Goal: Task Accomplishment & Management: Manage account settings

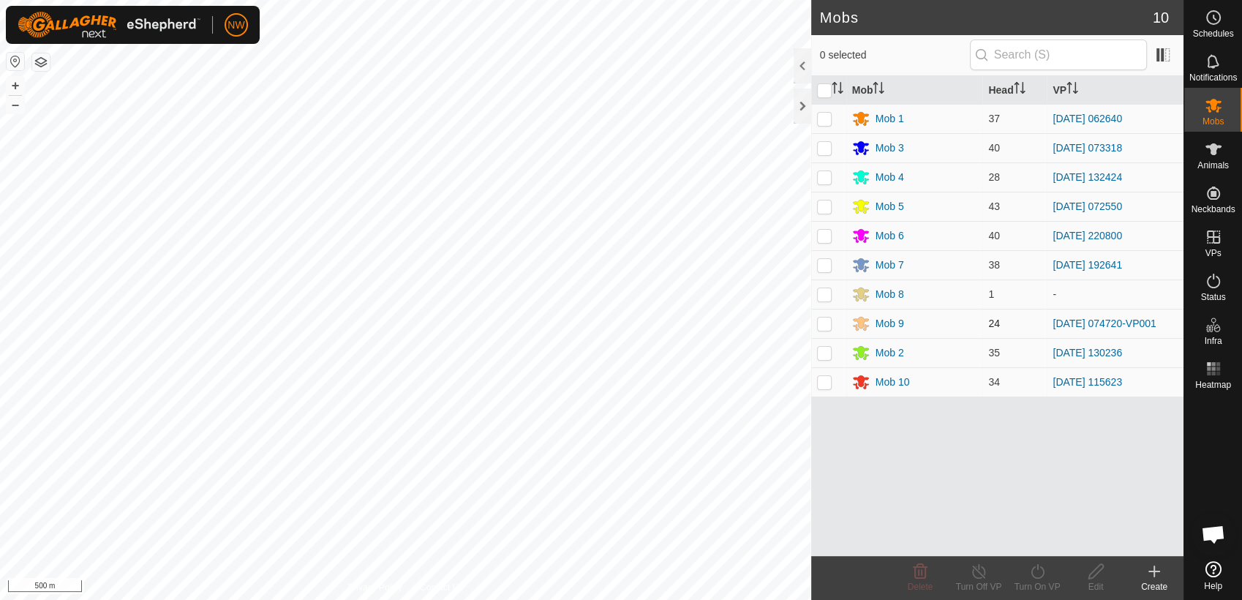
click at [822, 325] on p-checkbox at bounding box center [824, 324] width 15 height 12
checkbox input "true"
click at [980, 574] on line at bounding box center [979, 572] width 12 height 12
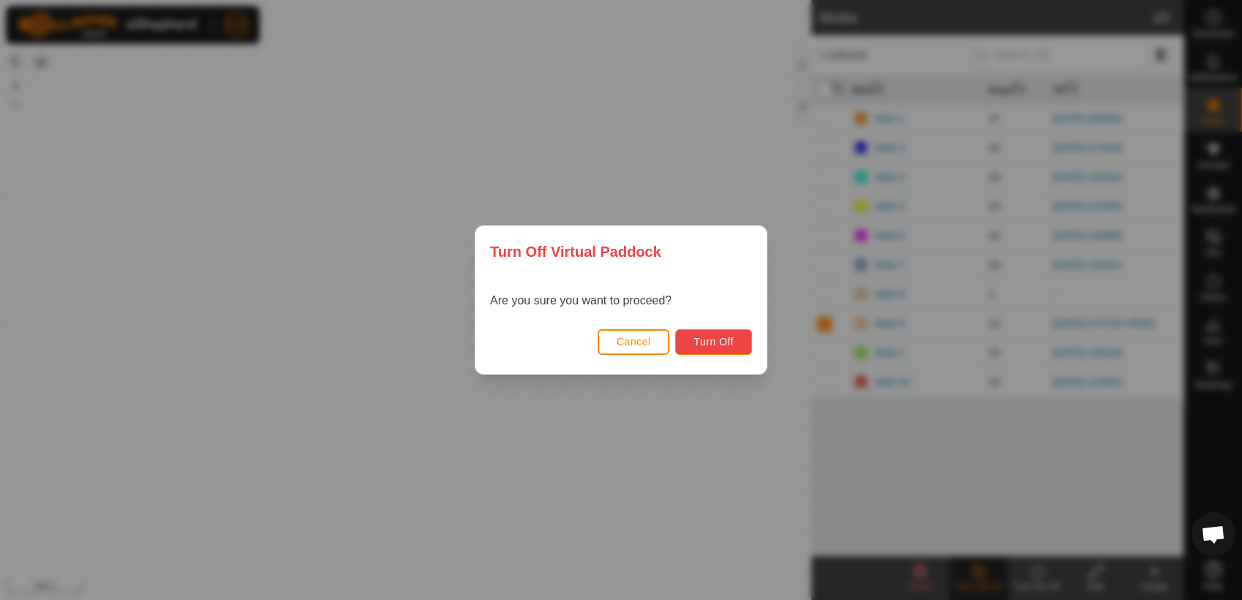
click at [718, 339] on span "Turn Off" at bounding box center [714, 342] width 40 height 12
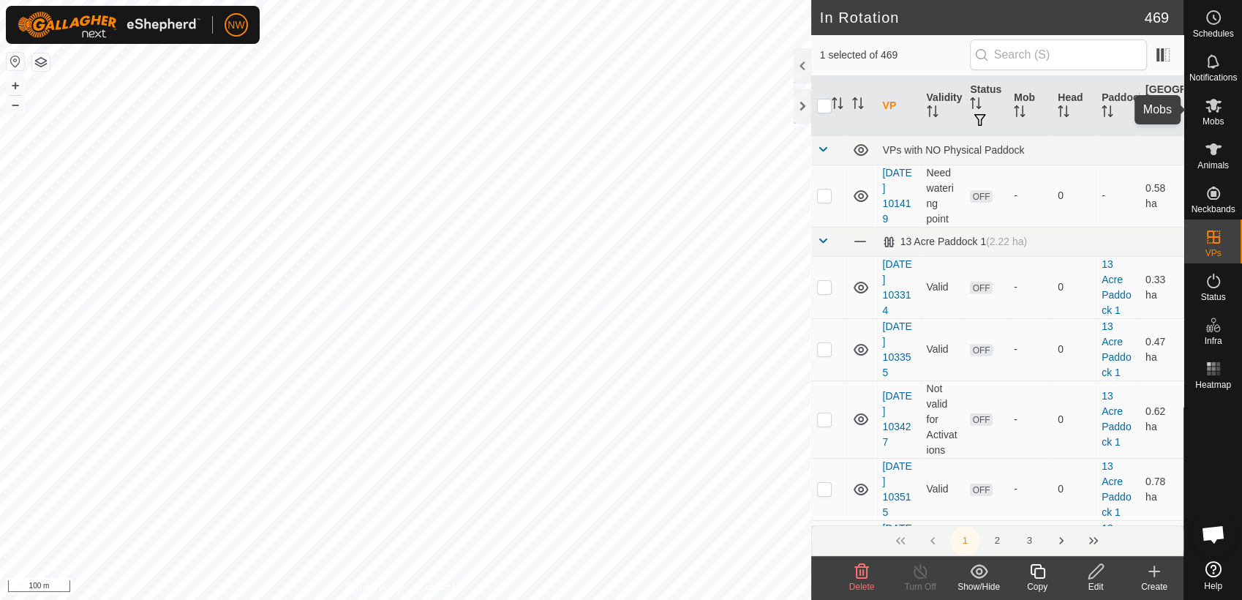
click at [1215, 110] on icon at bounding box center [1214, 106] width 18 height 18
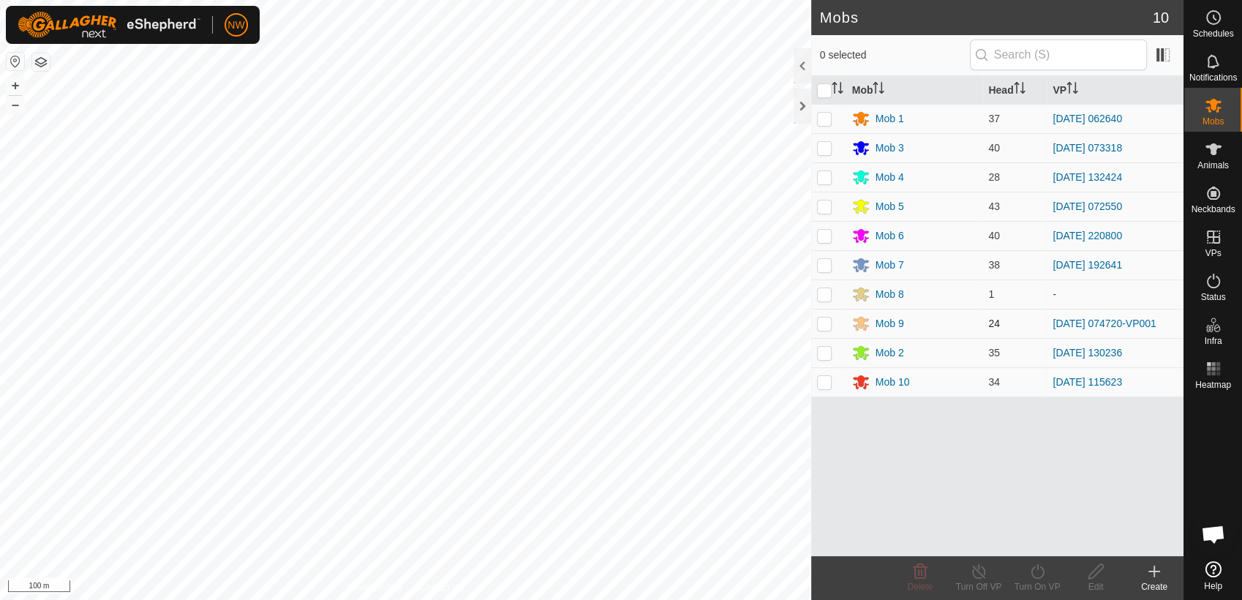
click at [822, 322] on p-checkbox at bounding box center [824, 324] width 15 height 12
checkbox input "true"
click at [1036, 571] on icon at bounding box center [1038, 572] width 18 height 18
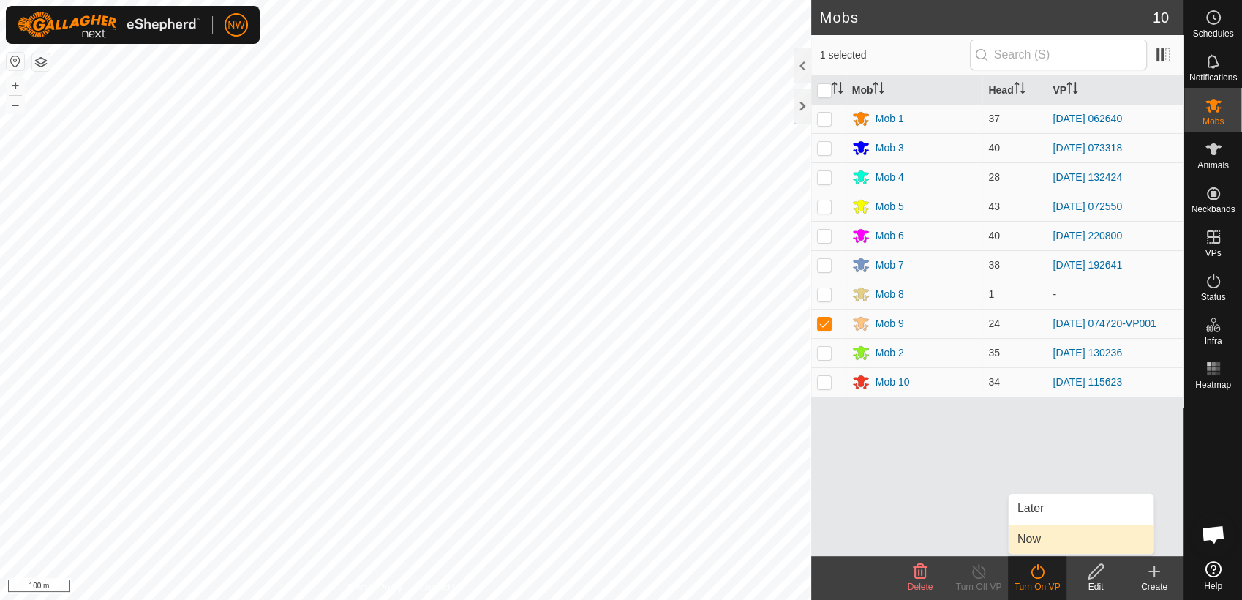
click at [1035, 533] on link "Now" at bounding box center [1081, 539] width 145 height 29
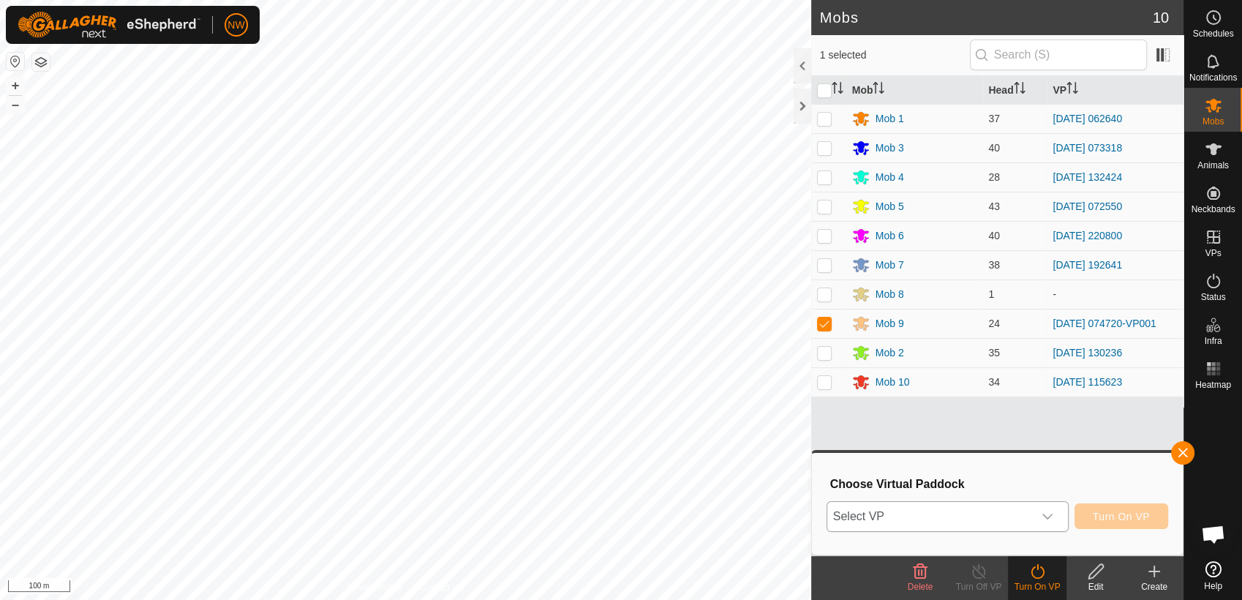
click at [1050, 512] on icon "dropdown trigger" at bounding box center [1048, 517] width 12 height 12
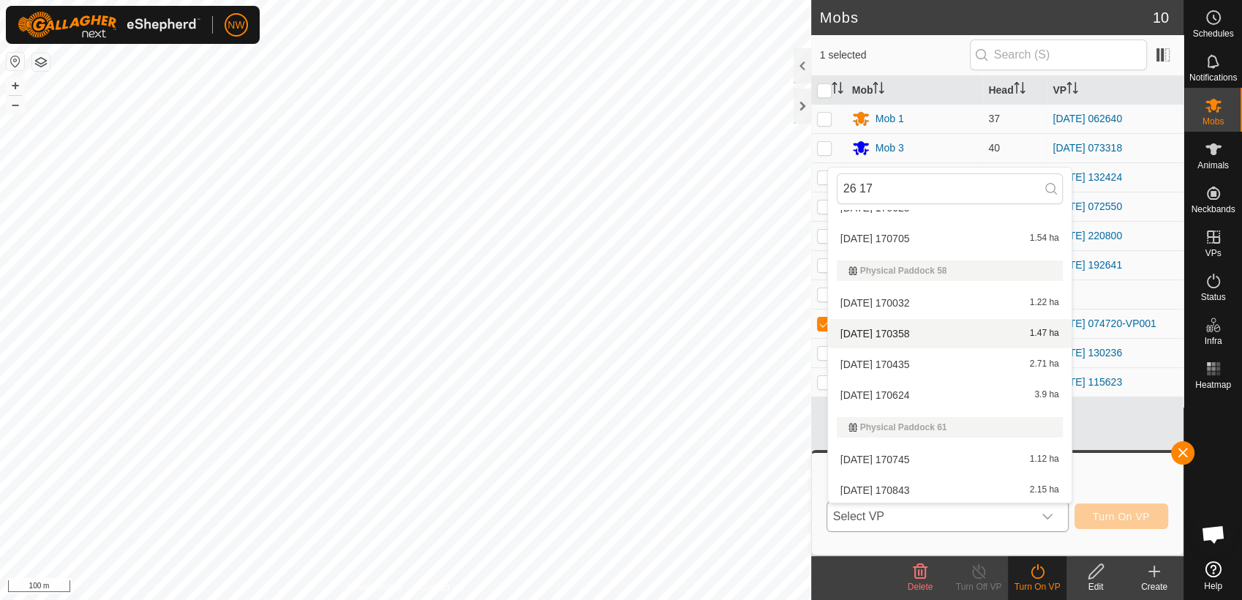
scroll to position [113, 0]
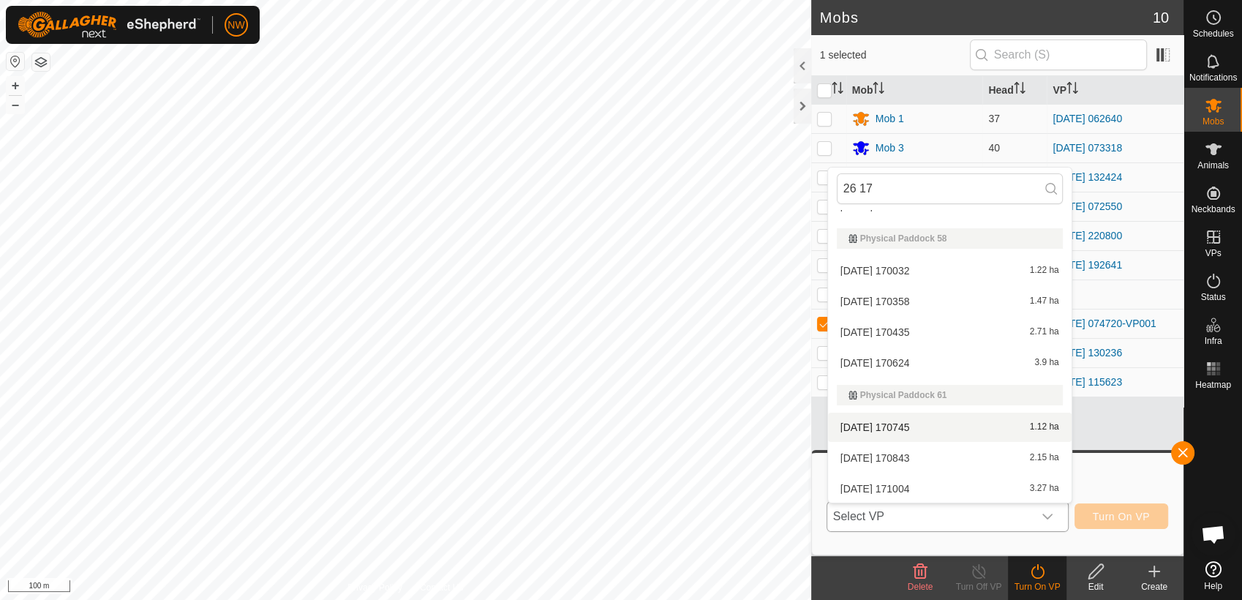
type input "26 17"
click at [905, 422] on li "[DATE] 170745 1.12 ha" at bounding box center [950, 427] width 244 height 29
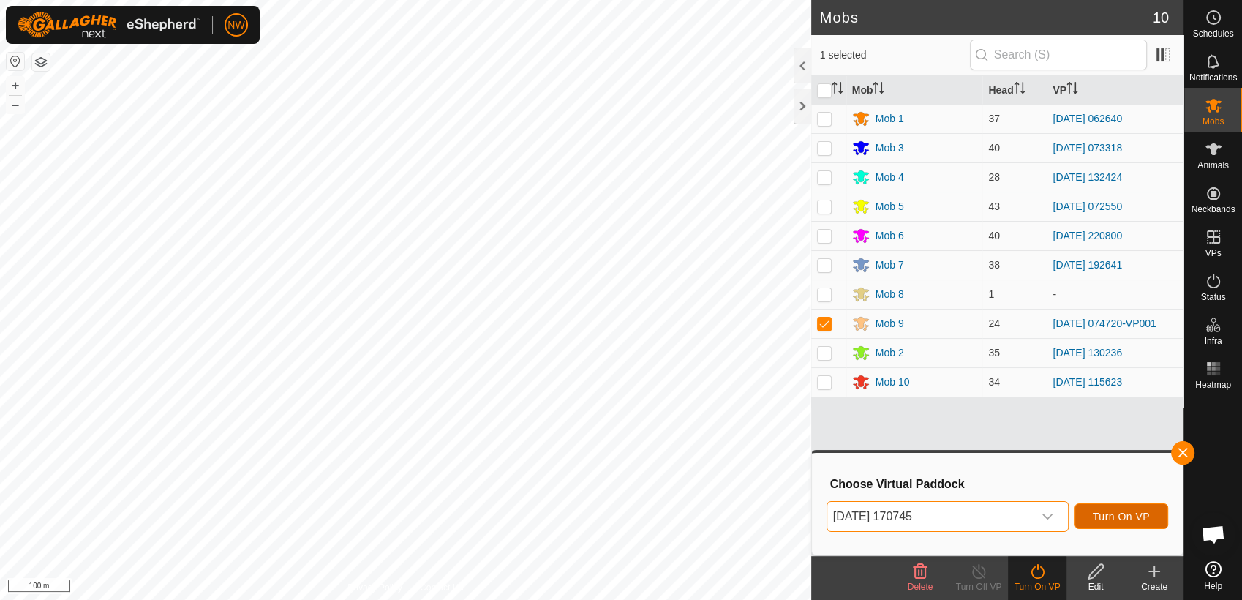
click at [1124, 515] on span "Turn On VP" at bounding box center [1121, 517] width 57 height 12
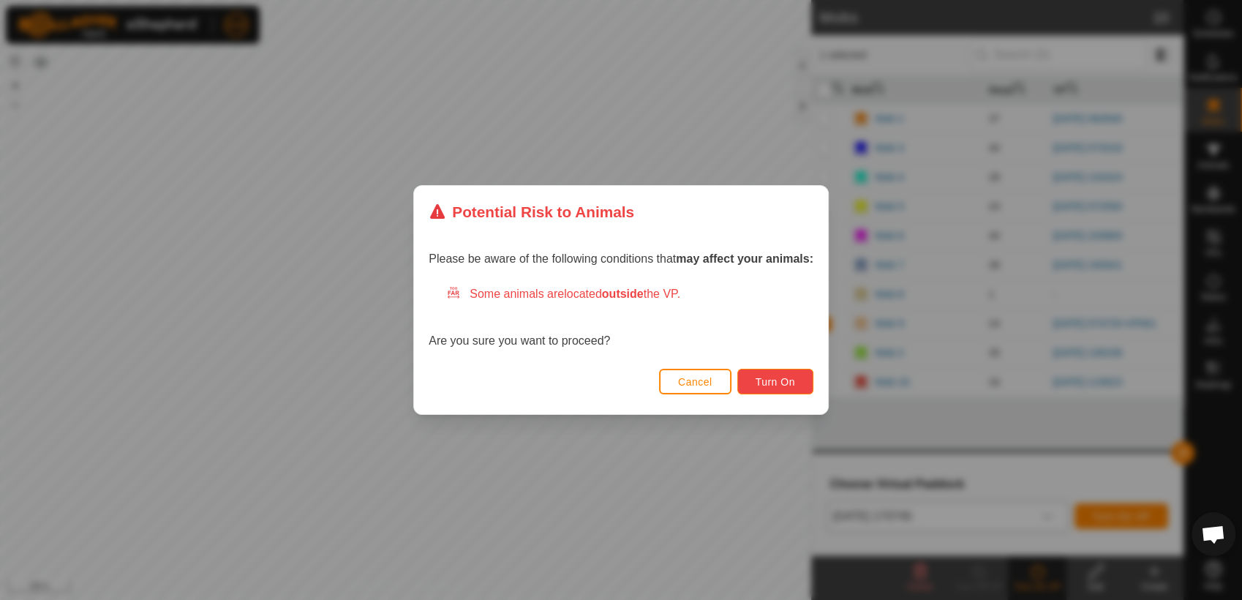
click at [775, 383] on span "Turn On" at bounding box center [776, 382] width 40 height 12
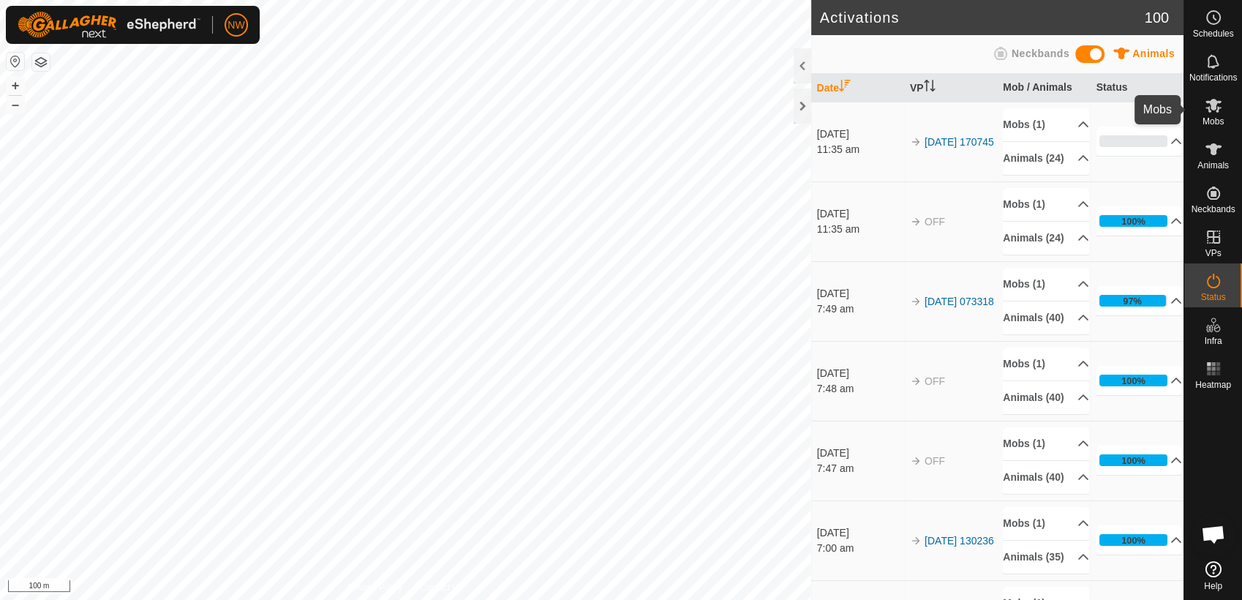
click at [1212, 108] on icon at bounding box center [1214, 106] width 16 height 14
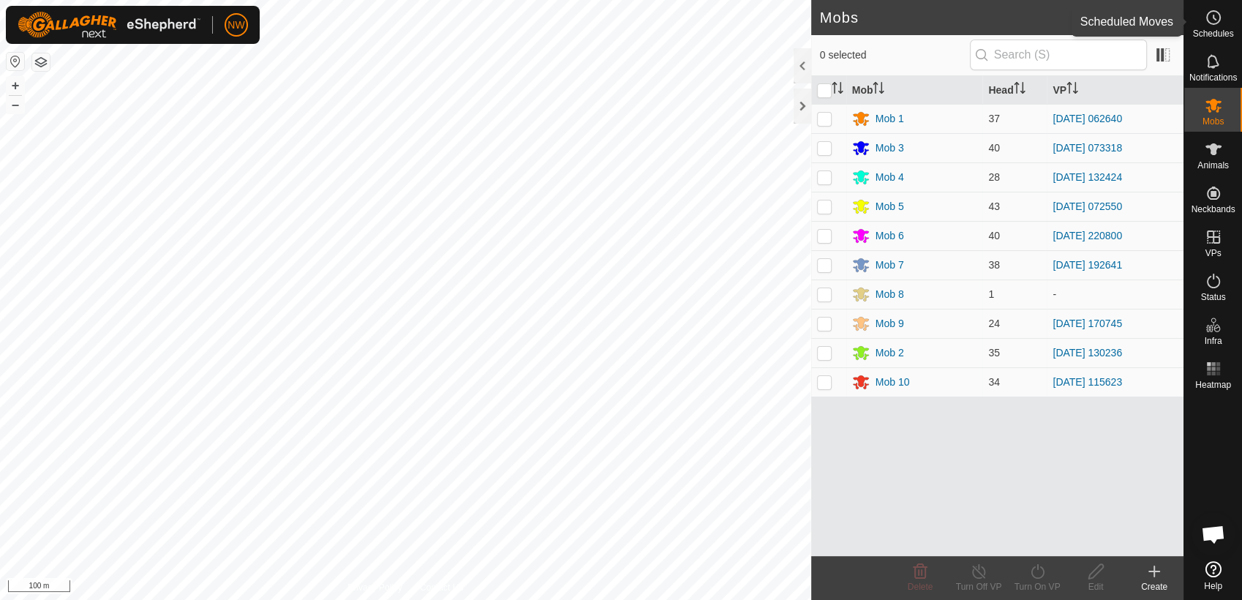
click at [1214, 15] on icon at bounding box center [1215, 17] width 2 height 4
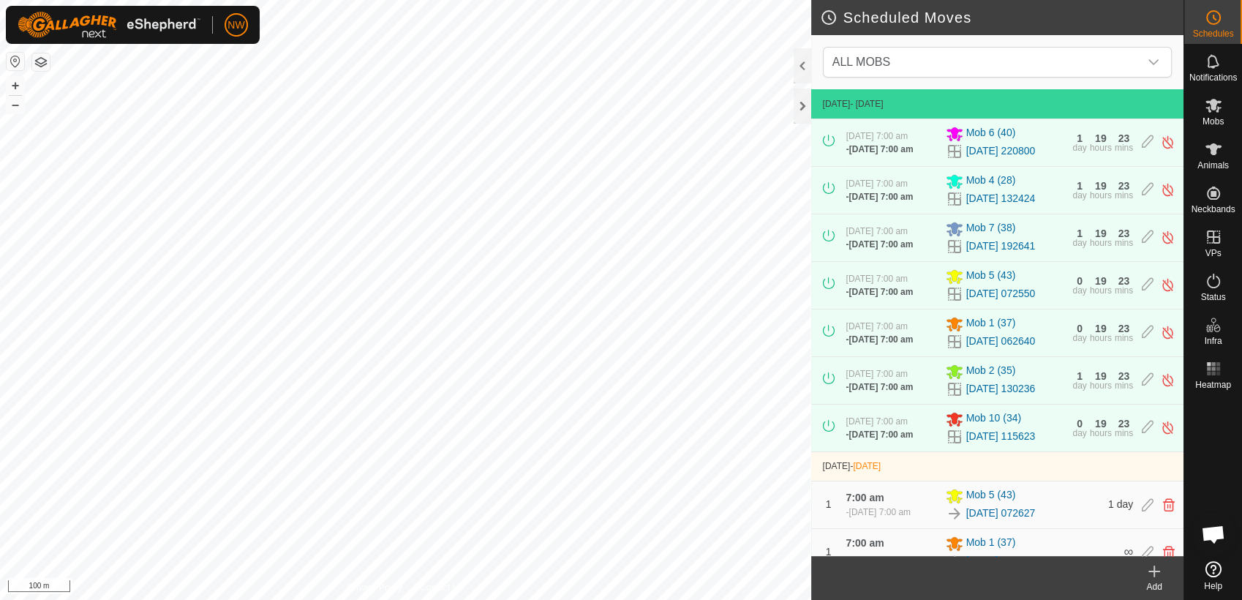
click at [1155, 574] on icon at bounding box center [1155, 571] width 0 height 10
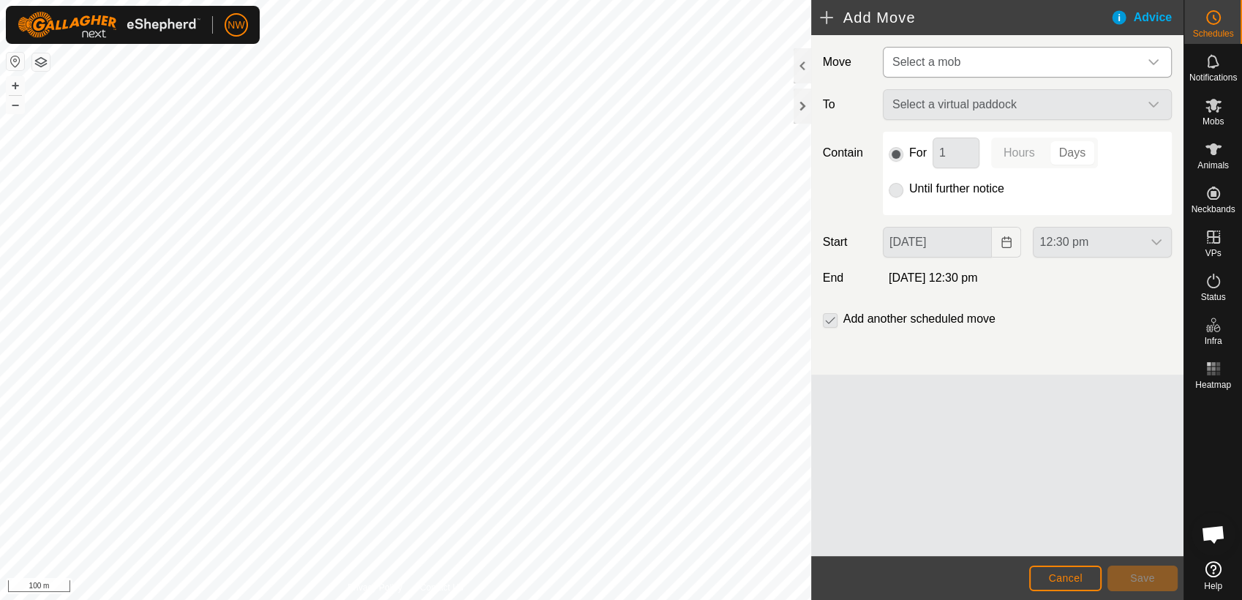
click at [1159, 59] on icon "dropdown trigger" at bounding box center [1154, 62] width 12 height 12
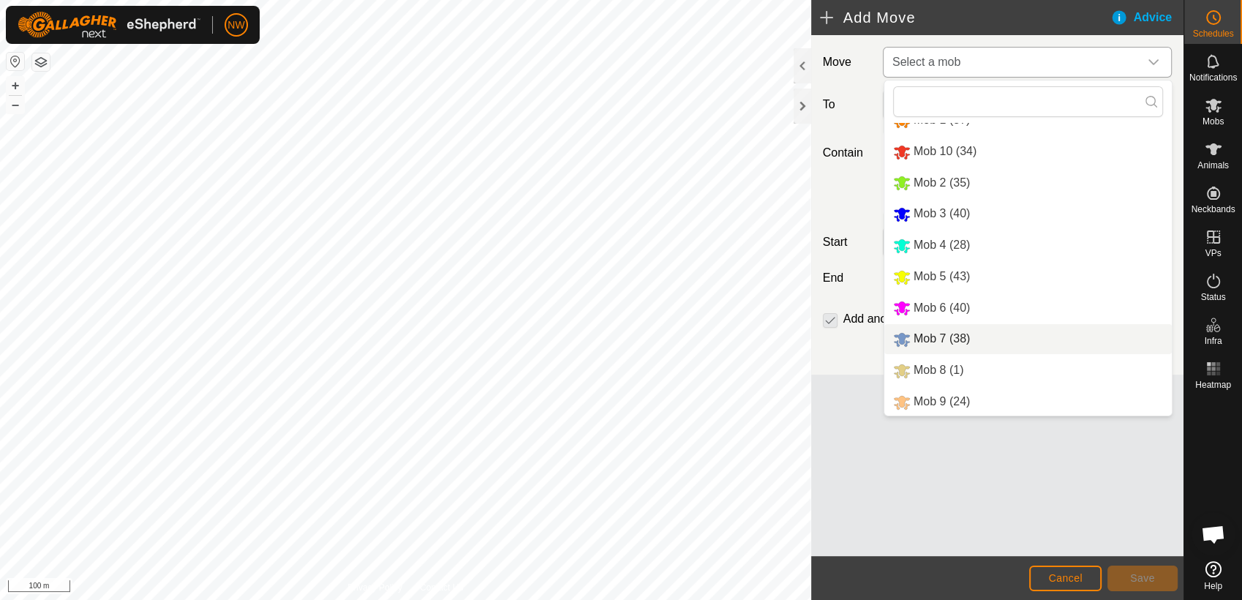
scroll to position [18, 0]
click at [936, 399] on li "Mob 9 (24)" at bounding box center [1029, 402] width 288 height 30
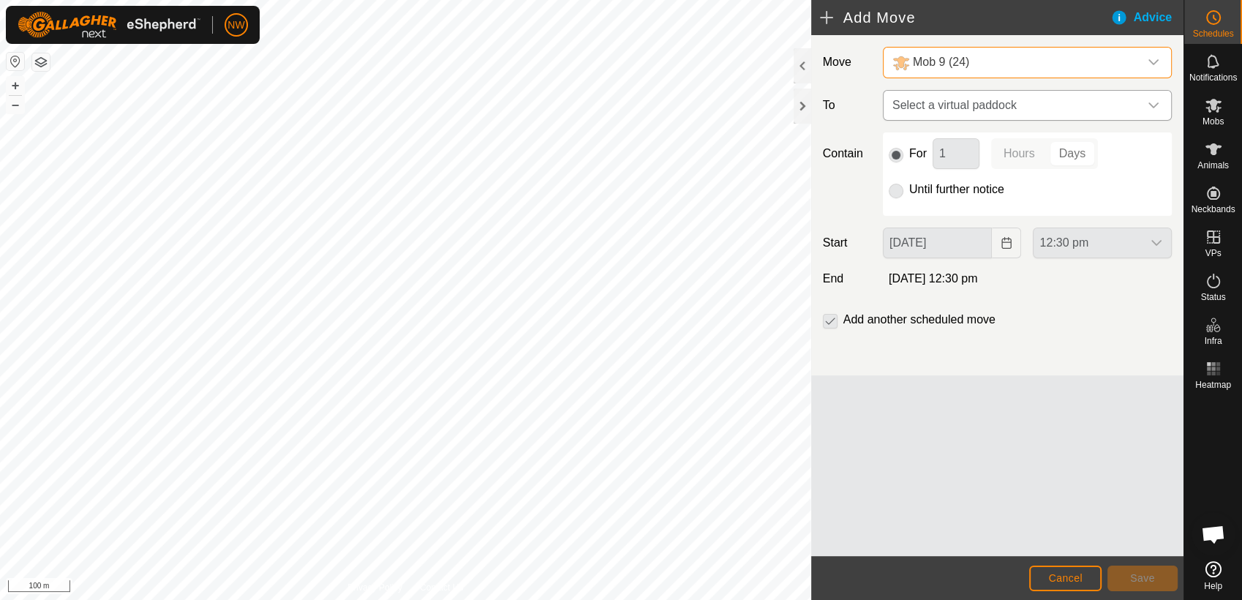
click at [1153, 102] on icon "dropdown trigger" at bounding box center [1154, 106] width 12 height 12
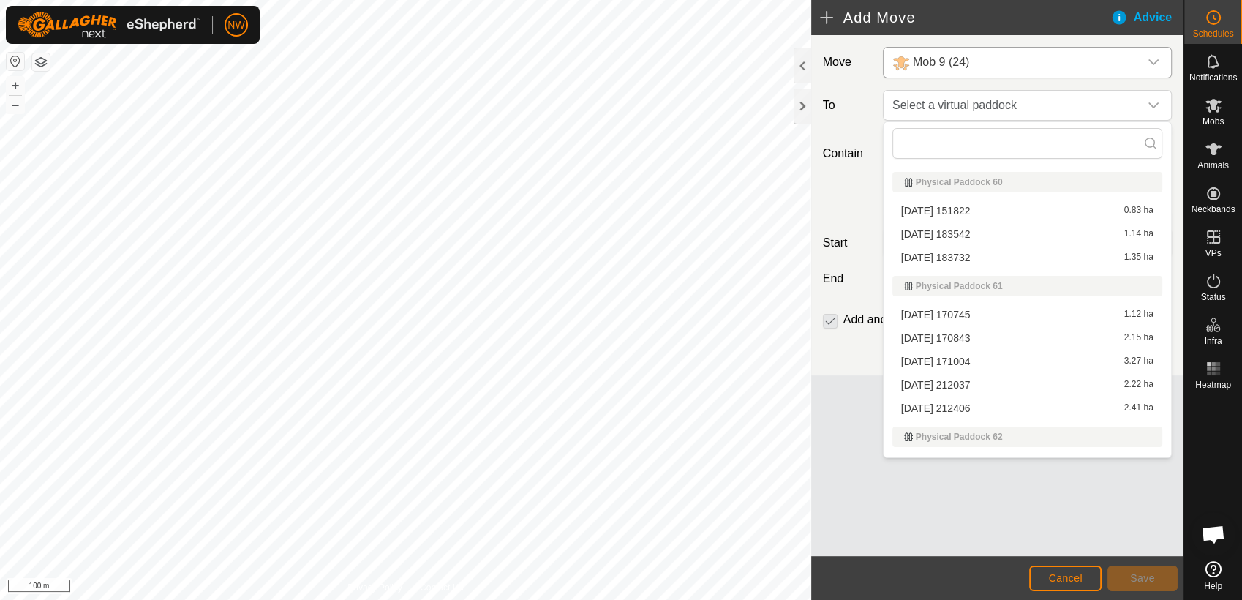
scroll to position [9674, 0]
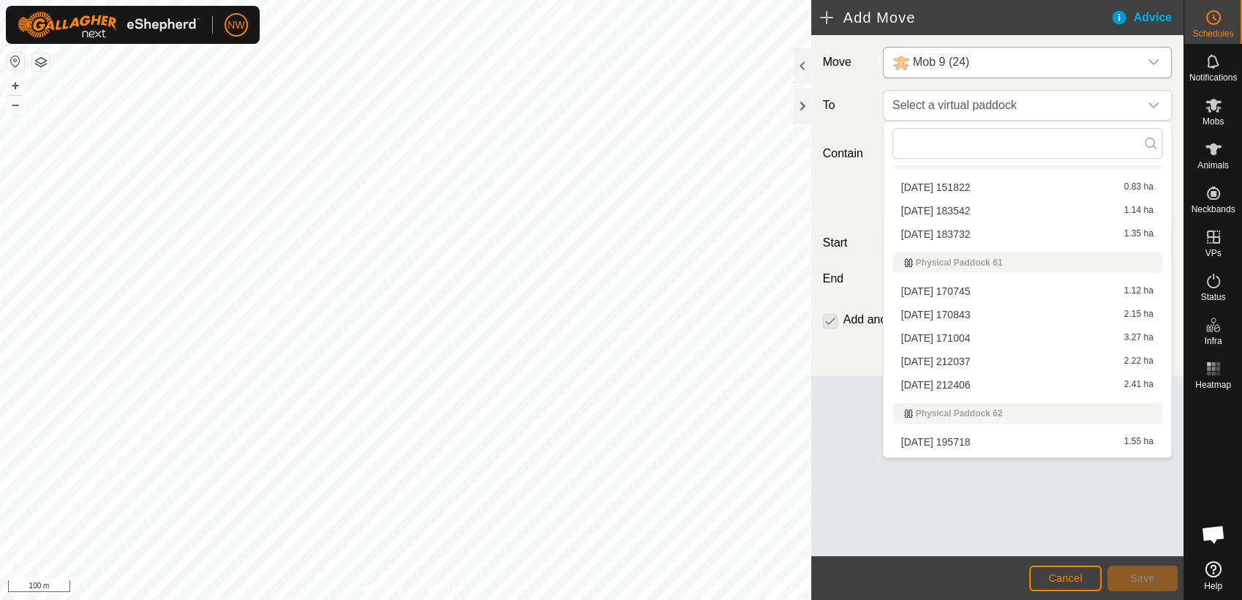
click at [977, 288] on li "[DATE] 170745 1.12 ha" at bounding box center [1028, 291] width 270 height 22
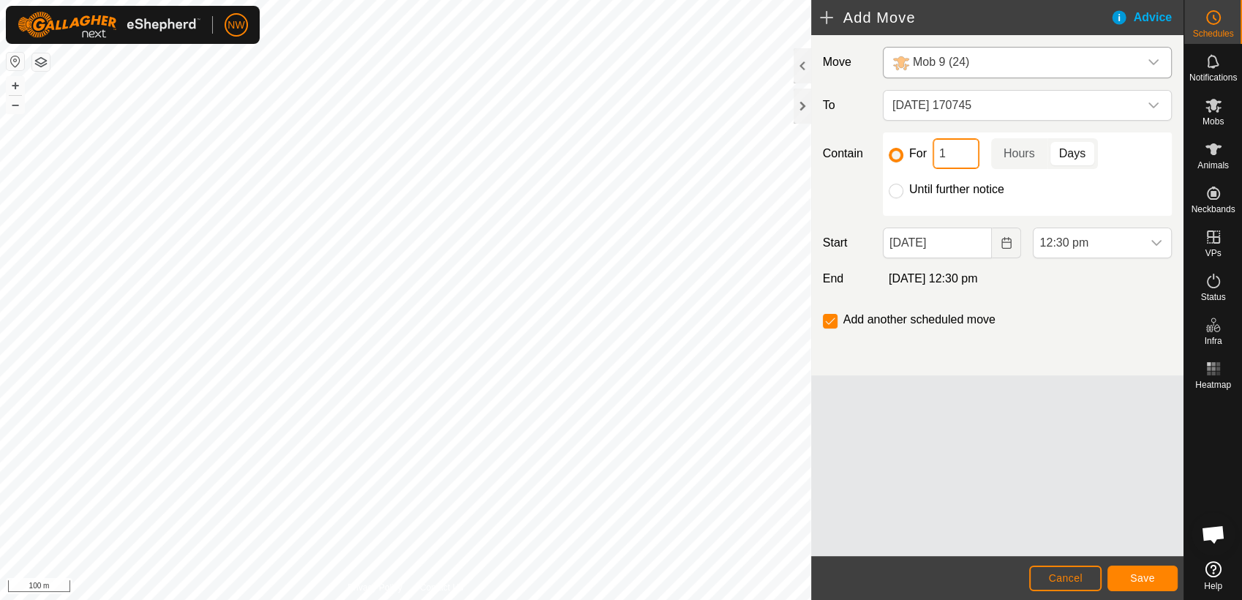
drag, startPoint x: 953, startPoint y: 149, endPoint x: 936, endPoint y: 154, distance: 17.4
click at [936, 154] on input "1" at bounding box center [956, 153] width 47 height 31
type input "2"
click at [1155, 237] on icon "dropdown trigger" at bounding box center [1157, 243] width 12 height 12
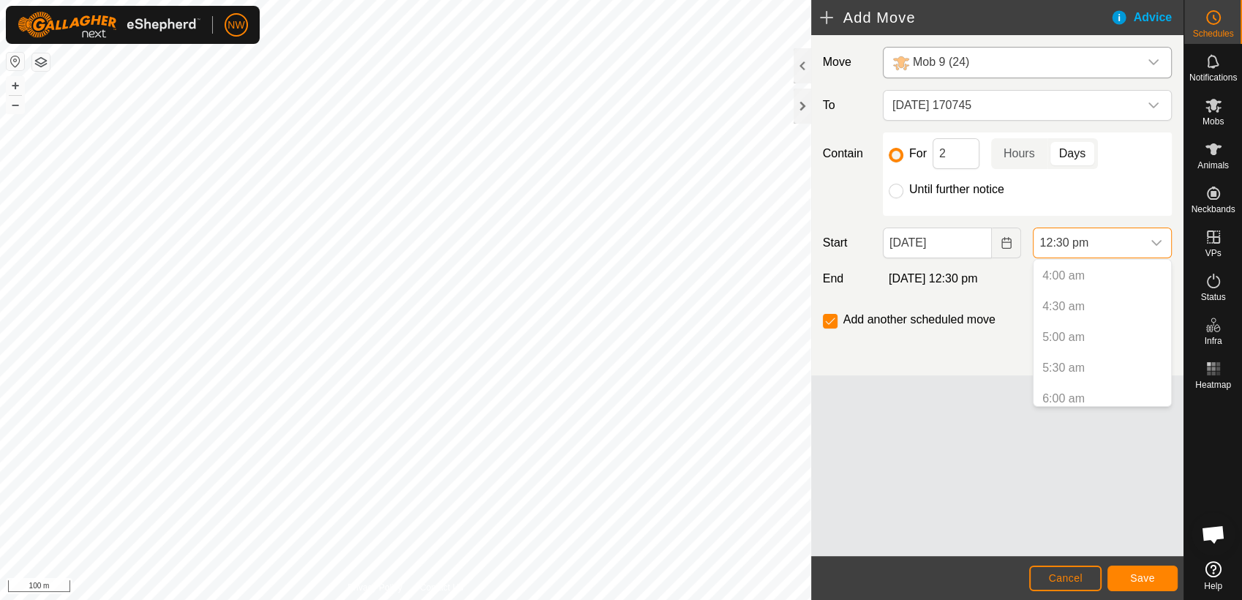
scroll to position [326, 0]
click at [1067, 376] on p-selectitem "7:00 am" at bounding box center [1103, 378] width 138 height 29
click at [1073, 282] on p-selectitem "7:00 am" at bounding box center [1103, 283] width 138 height 29
click at [1159, 237] on icon "dropdown trigger" at bounding box center [1157, 243] width 12 height 12
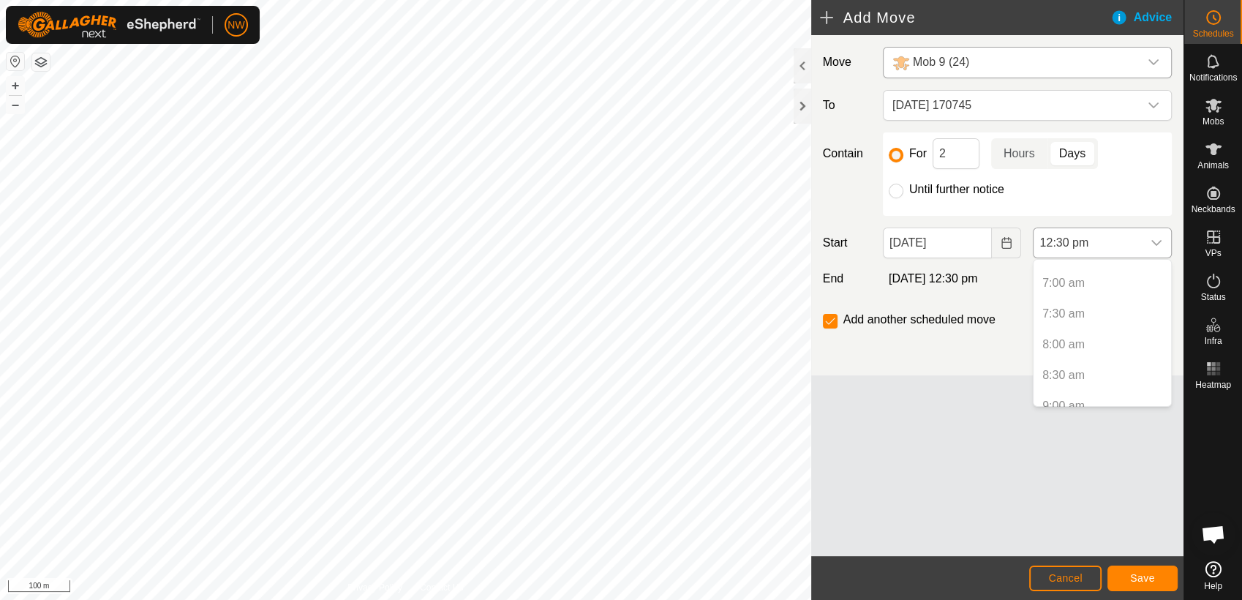
scroll to position [0, 0]
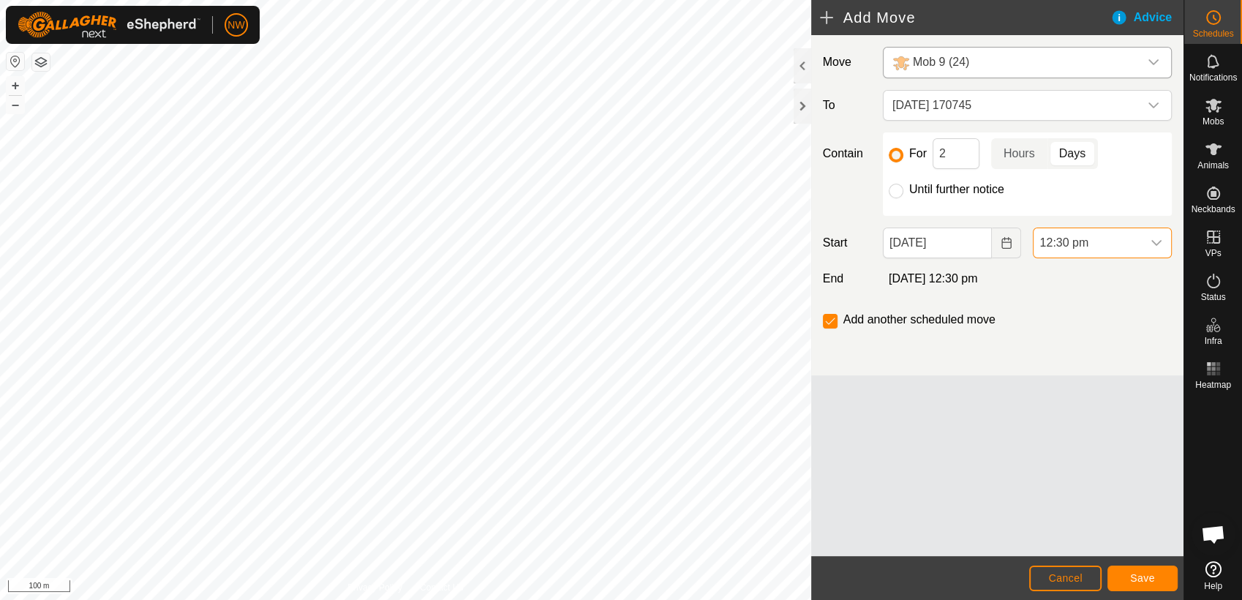
click at [1159, 237] on icon "dropdown trigger" at bounding box center [1157, 243] width 12 height 12
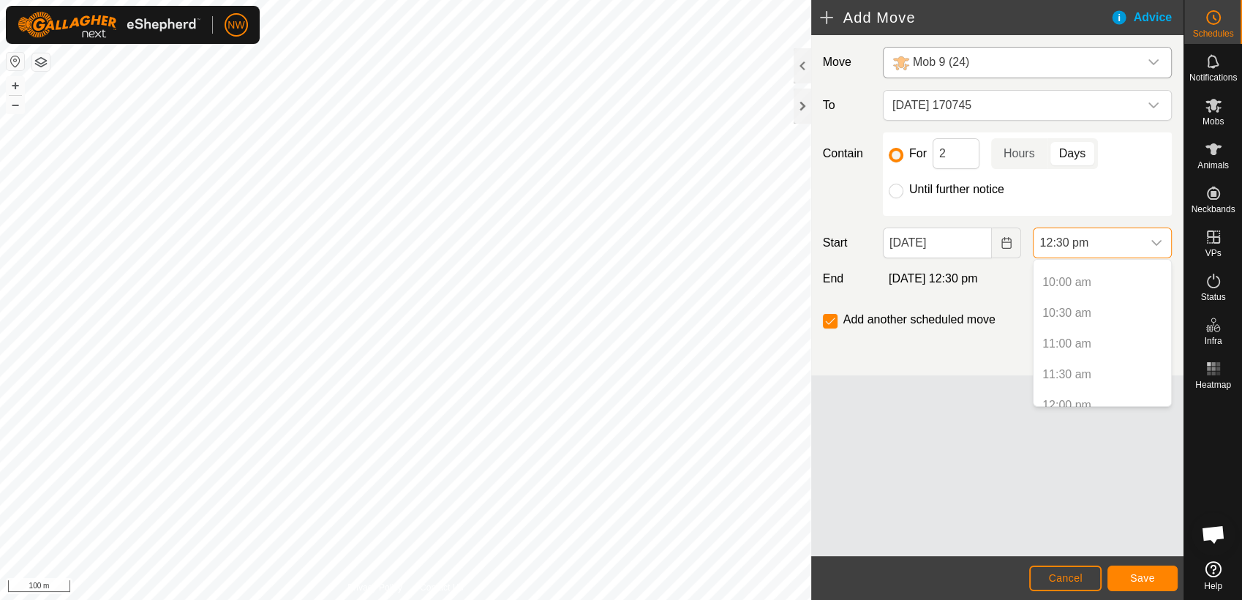
scroll to position [569, 0]
click at [1073, 155] on p-togglebutton "Days" at bounding box center [1073, 153] width 50 height 31
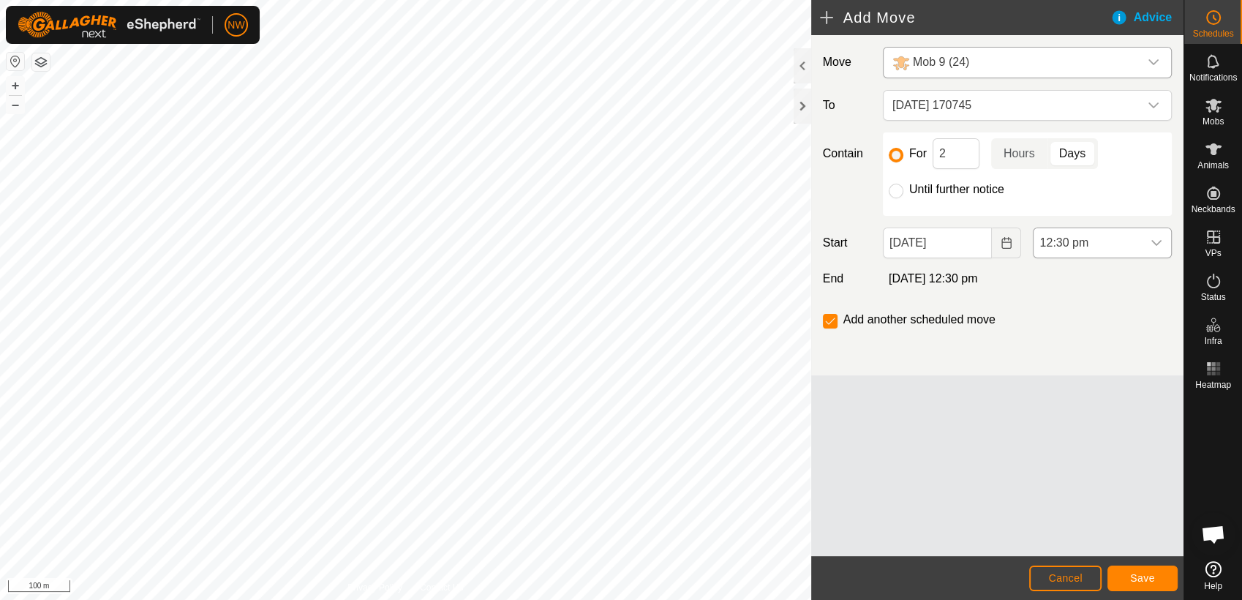
click at [1159, 241] on icon "dropdown trigger" at bounding box center [1157, 243] width 10 height 6
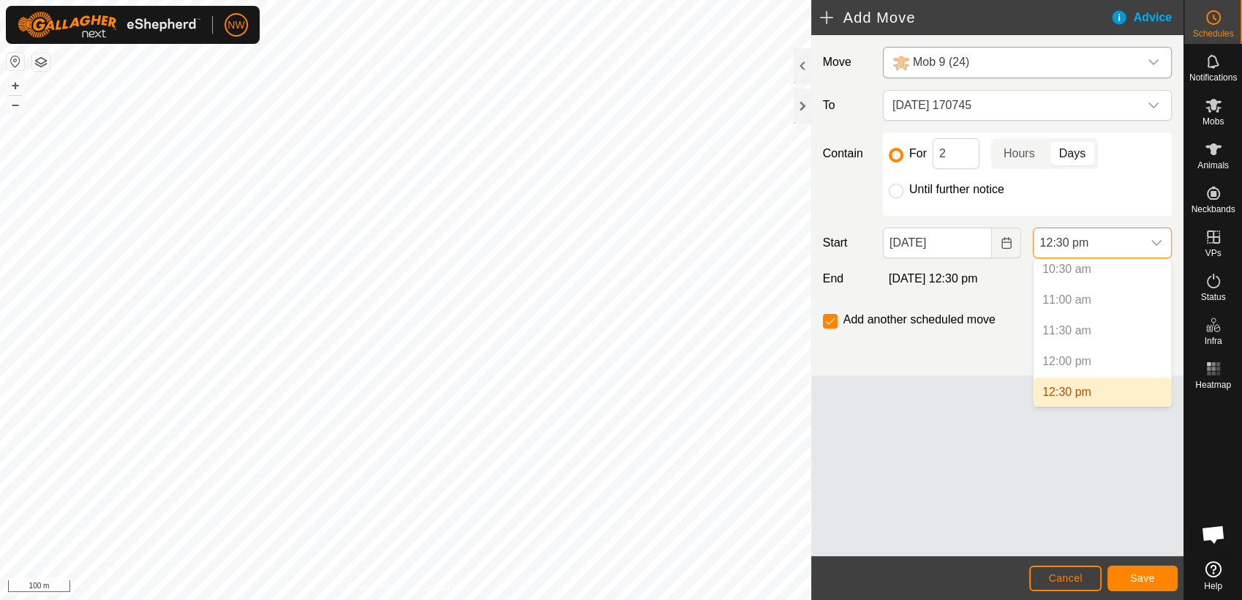
scroll to position [407, 0]
click at [1054, 293] on p-selectitem "7:00 am" at bounding box center [1103, 297] width 138 height 29
click at [1061, 293] on p-selectitem "7:00 am" at bounding box center [1103, 297] width 138 height 29
click at [1061, 294] on p-selectitem "7:00 am" at bounding box center [1103, 297] width 138 height 29
drag, startPoint x: 1061, startPoint y: 294, endPoint x: 1111, endPoint y: 307, distance: 52.2
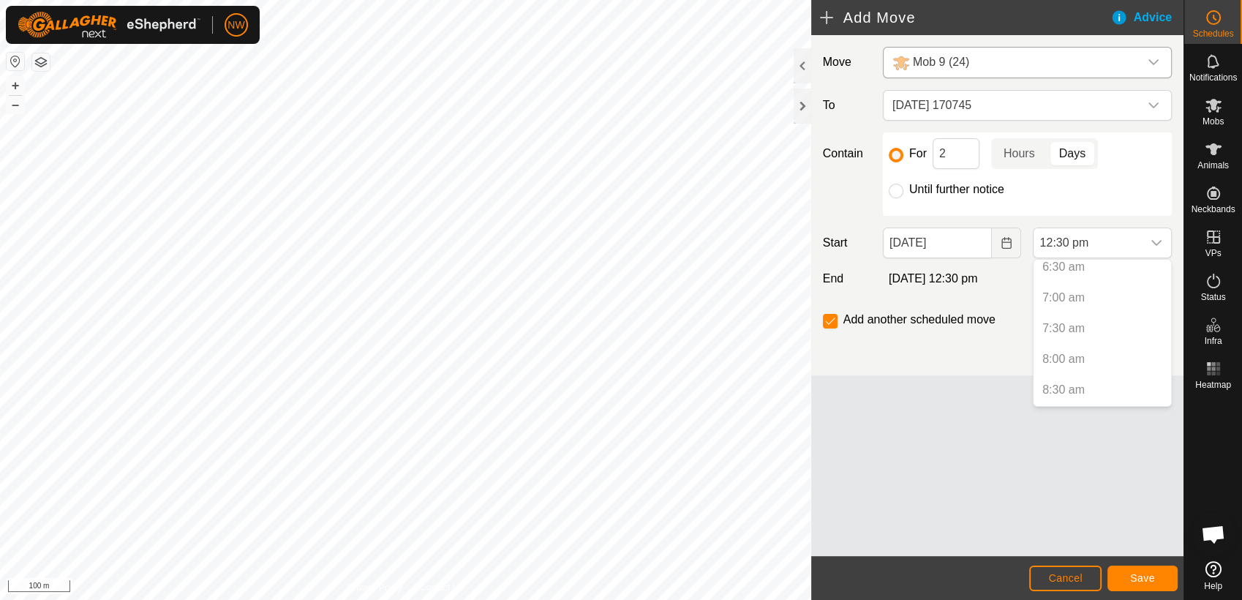
click at [1111, 307] on p-selectitem "7:00 am" at bounding box center [1103, 297] width 138 height 29
click at [977, 277] on span "[DATE] 12:30 pm" at bounding box center [933, 278] width 89 height 12
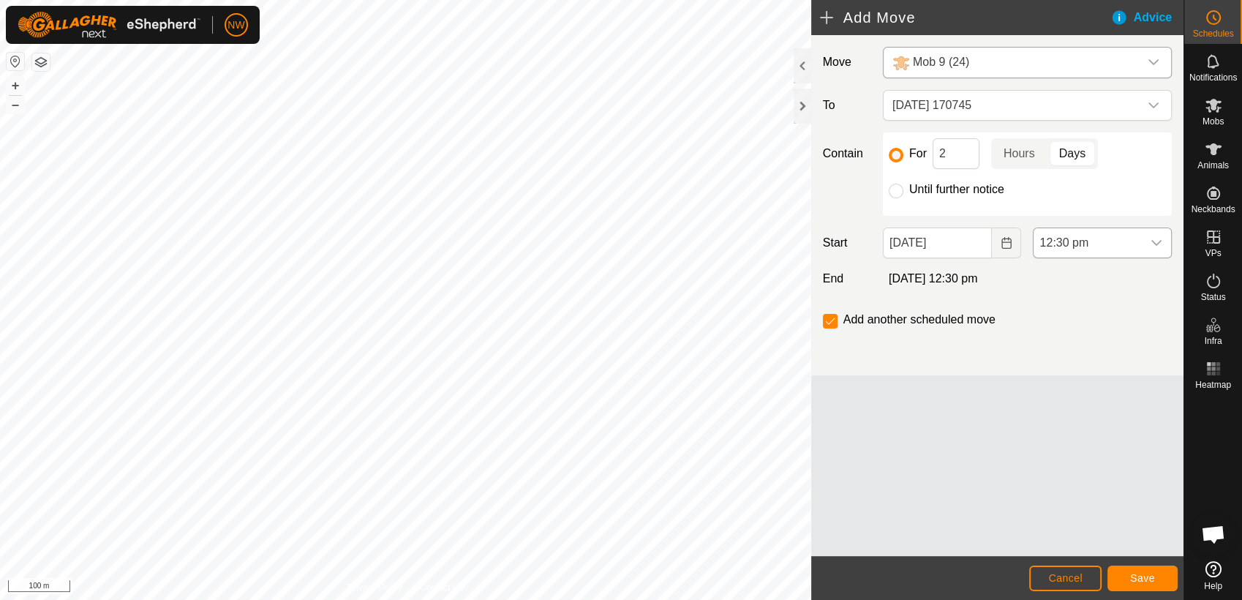
click at [1155, 238] on icon "dropdown trigger" at bounding box center [1157, 243] width 12 height 12
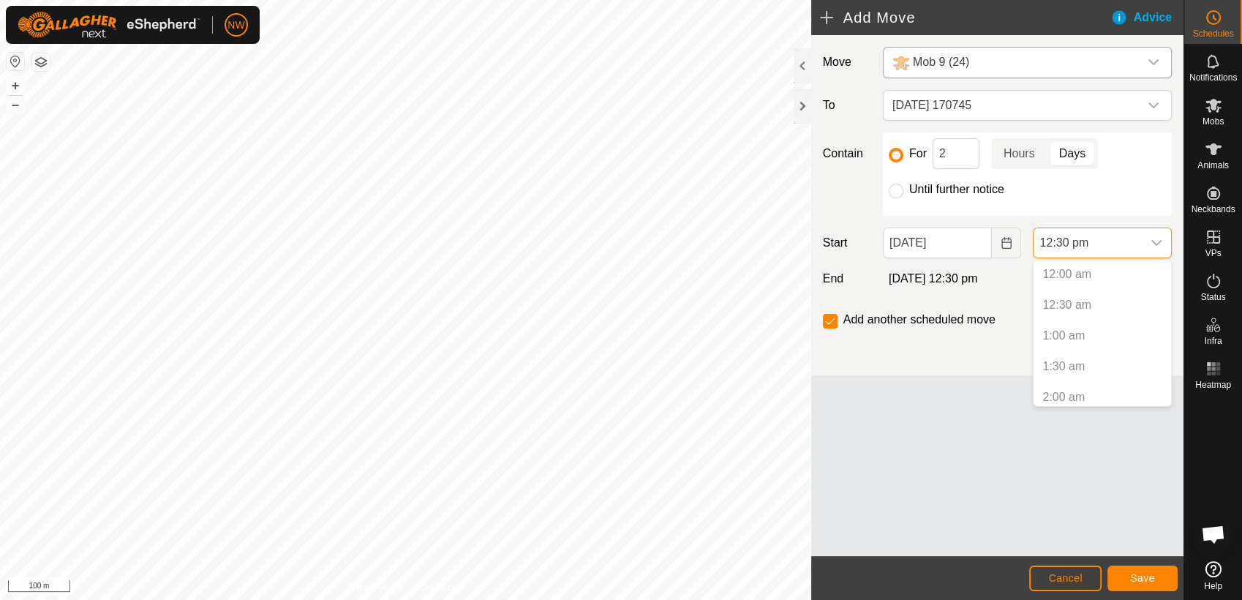
scroll to position [650, 0]
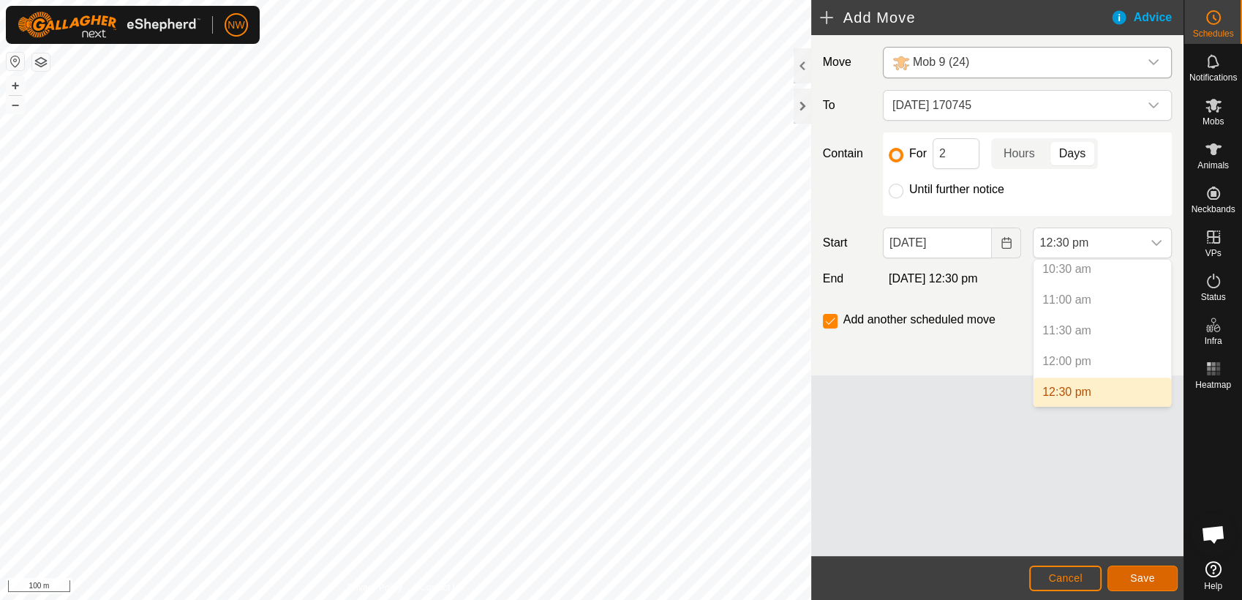
click at [1144, 578] on span "Save" at bounding box center [1142, 578] width 25 height 12
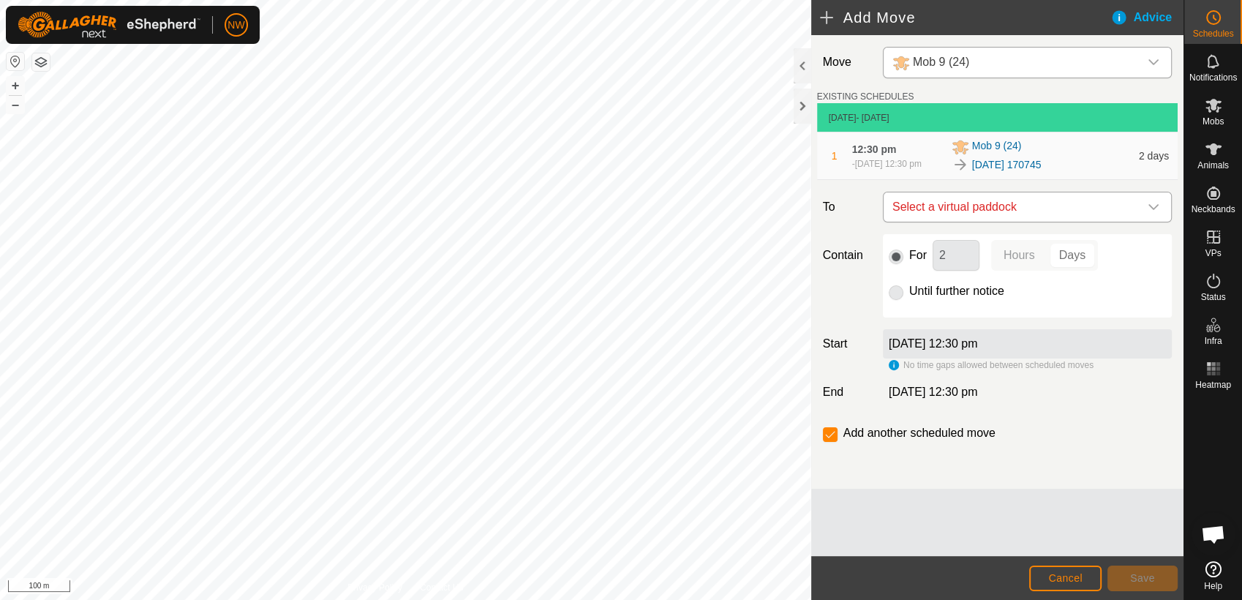
click at [1154, 207] on icon "dropdown trigger" at bounding box center [1154, 207] width 12 height 12
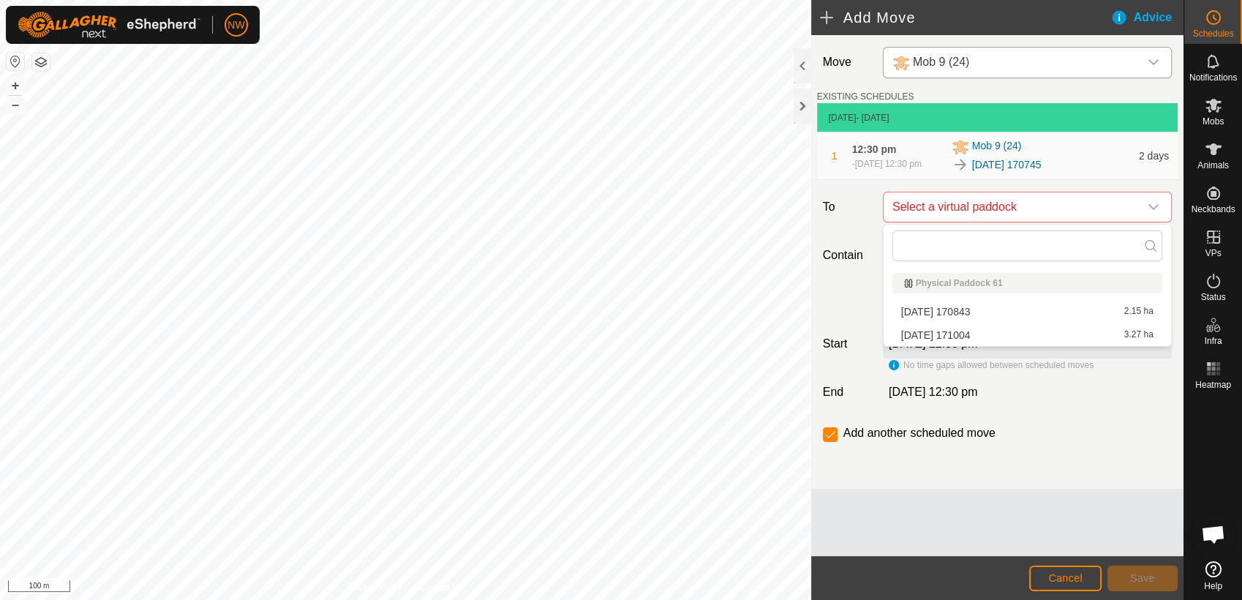
click at [969, 312] on li "[DATE] 170843 2.15 ha" at bounding box center [1028, 312] width 270 height 22
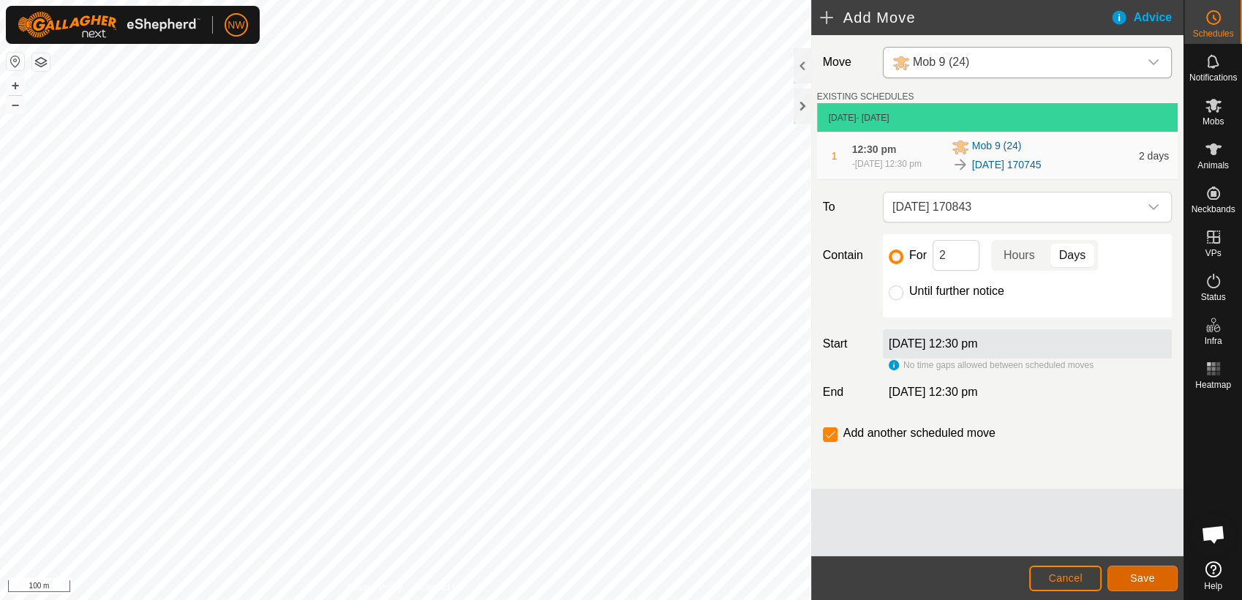
click at [1141, 581] on span "Save" at bounding box center [1142, 578] width 25 height 12
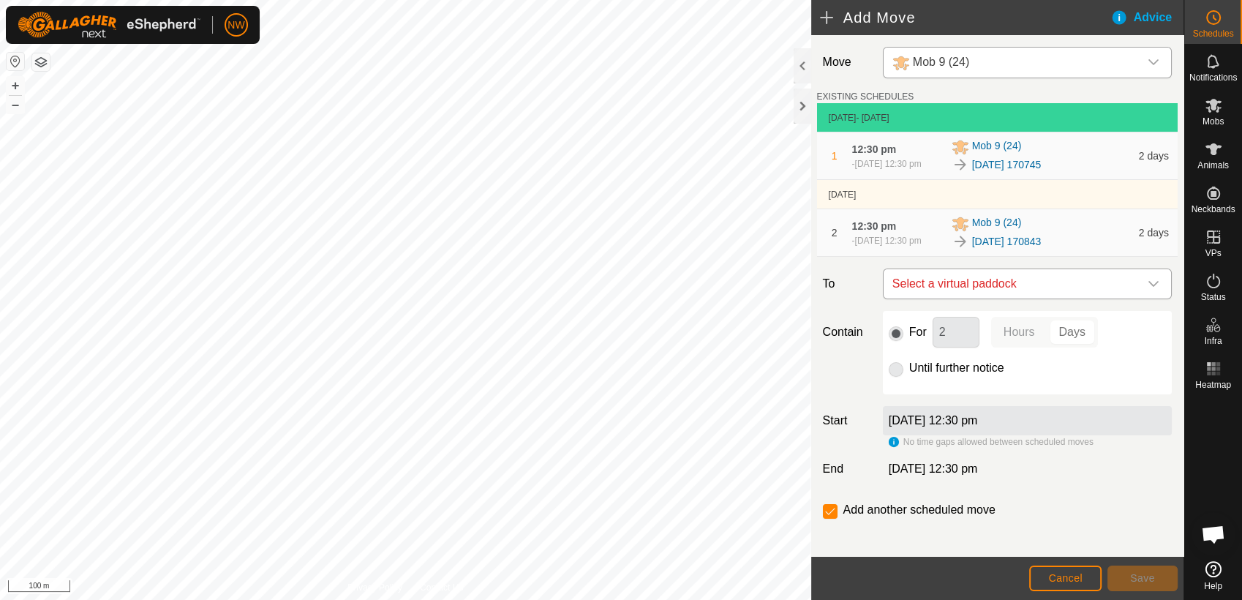
click at [1148, 284] on icon "dropdown trigger" at bounding box center [1154, 284] width 12 height 12
click at [972, 383] on li "[DATE] [DATE] 3.27 ha" at bounding box center [1020, 389] width 260 height 22
click at [894, 372] on input "Until further notice" at bounding box center [896, 369] width 15 height 15
radio input "true"
checkbox input "false"
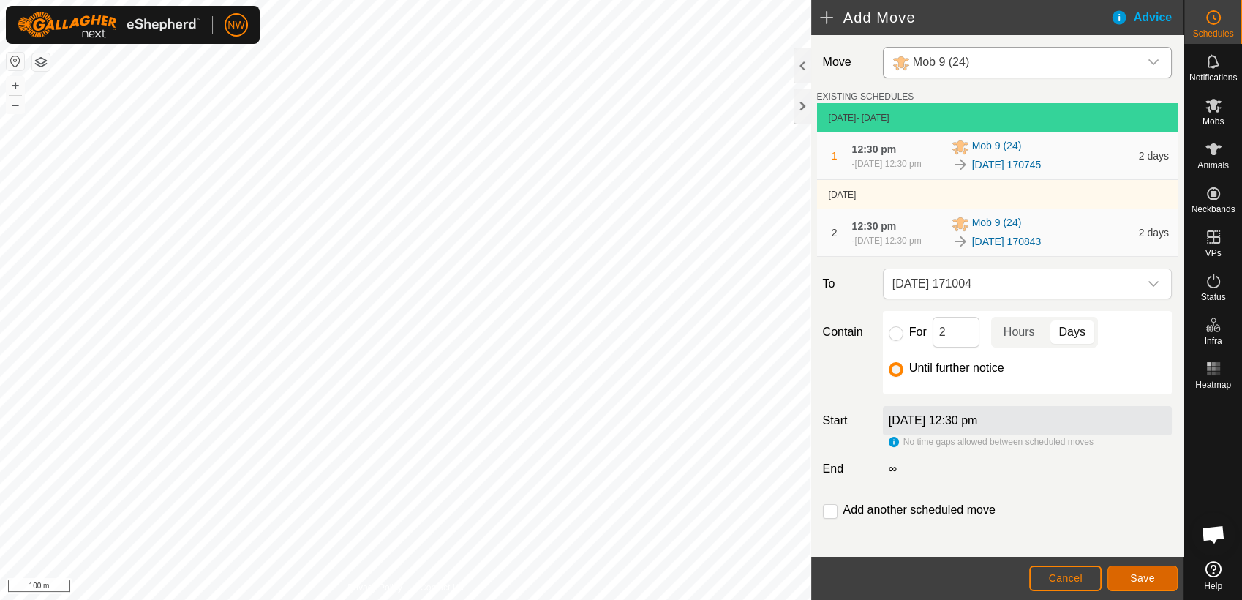
click at [1144, 575] on span "Save" at bounding box center [1142, 578] width 25 height 12
